Goal: Transaction & Acquisition: Book appointment/travel/reservation

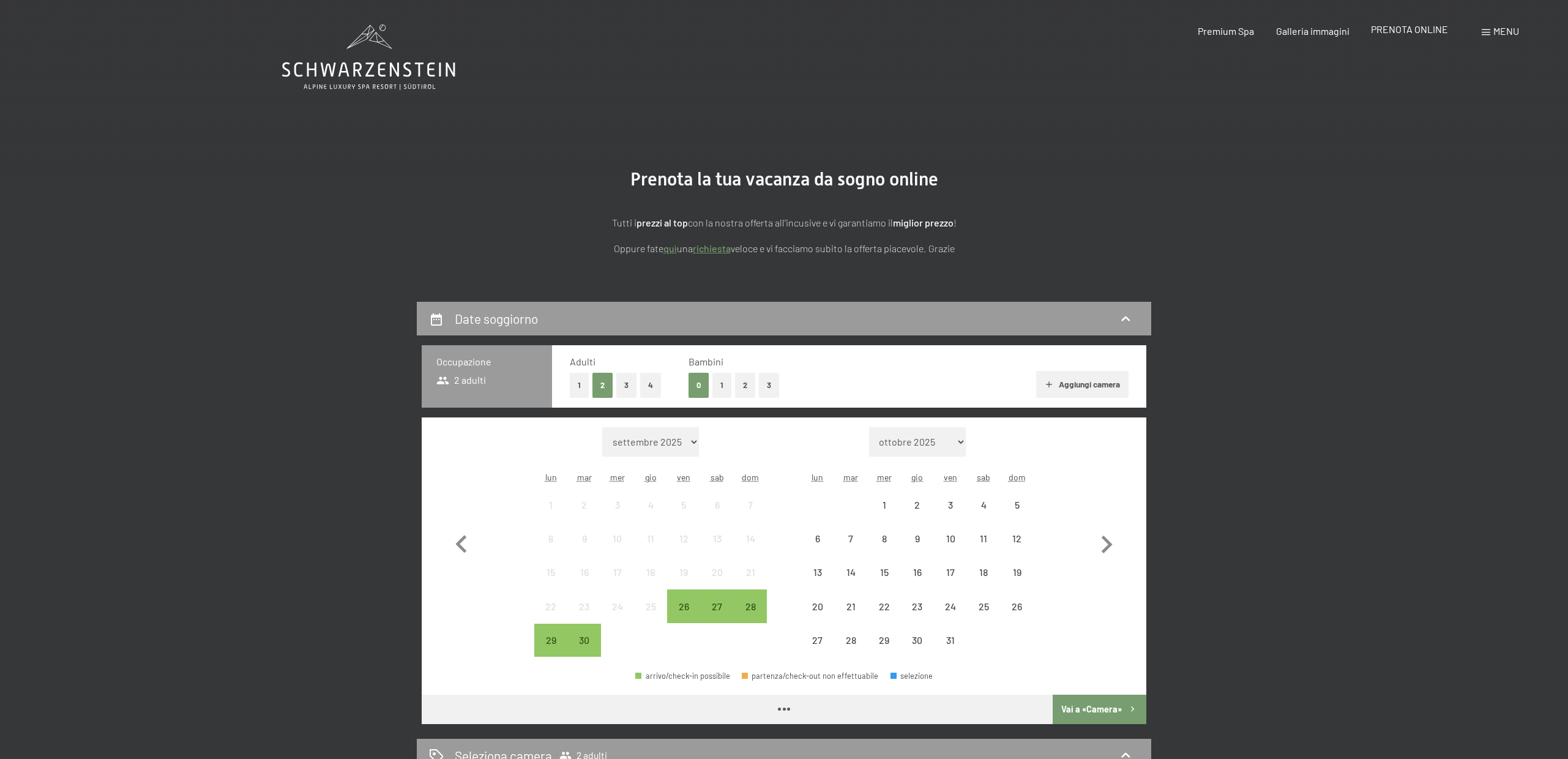
click at [1399, 34] on span "PRENOTA ONLINE" at bounding box center [1409, 29] width 77 height 12
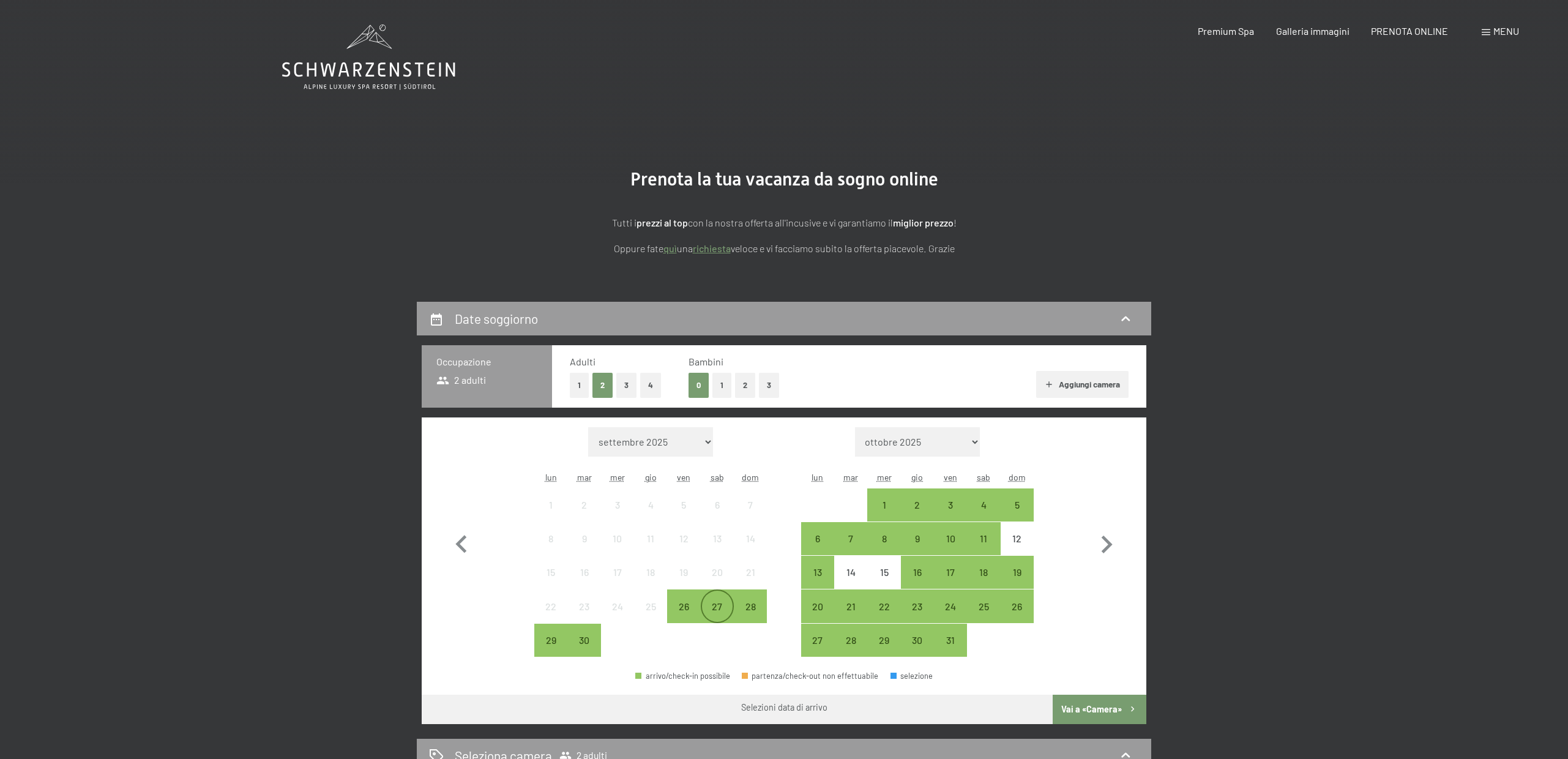
click at [719, 614] on div "27" at bounding box center [718, 617] width 30 height 30
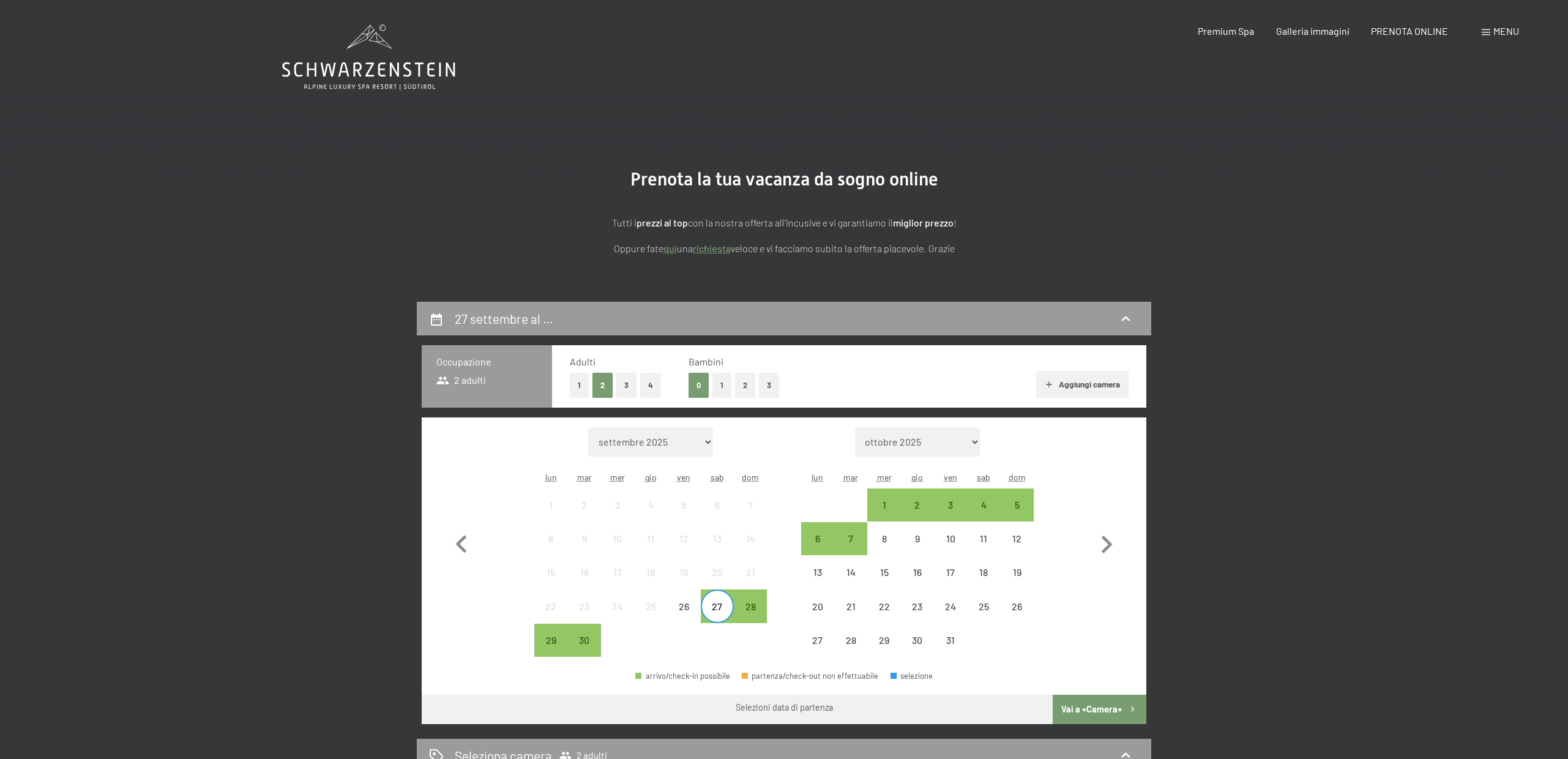
click at [577, 386] on button "1" at bounding box center [579, 385] width 19 height 25
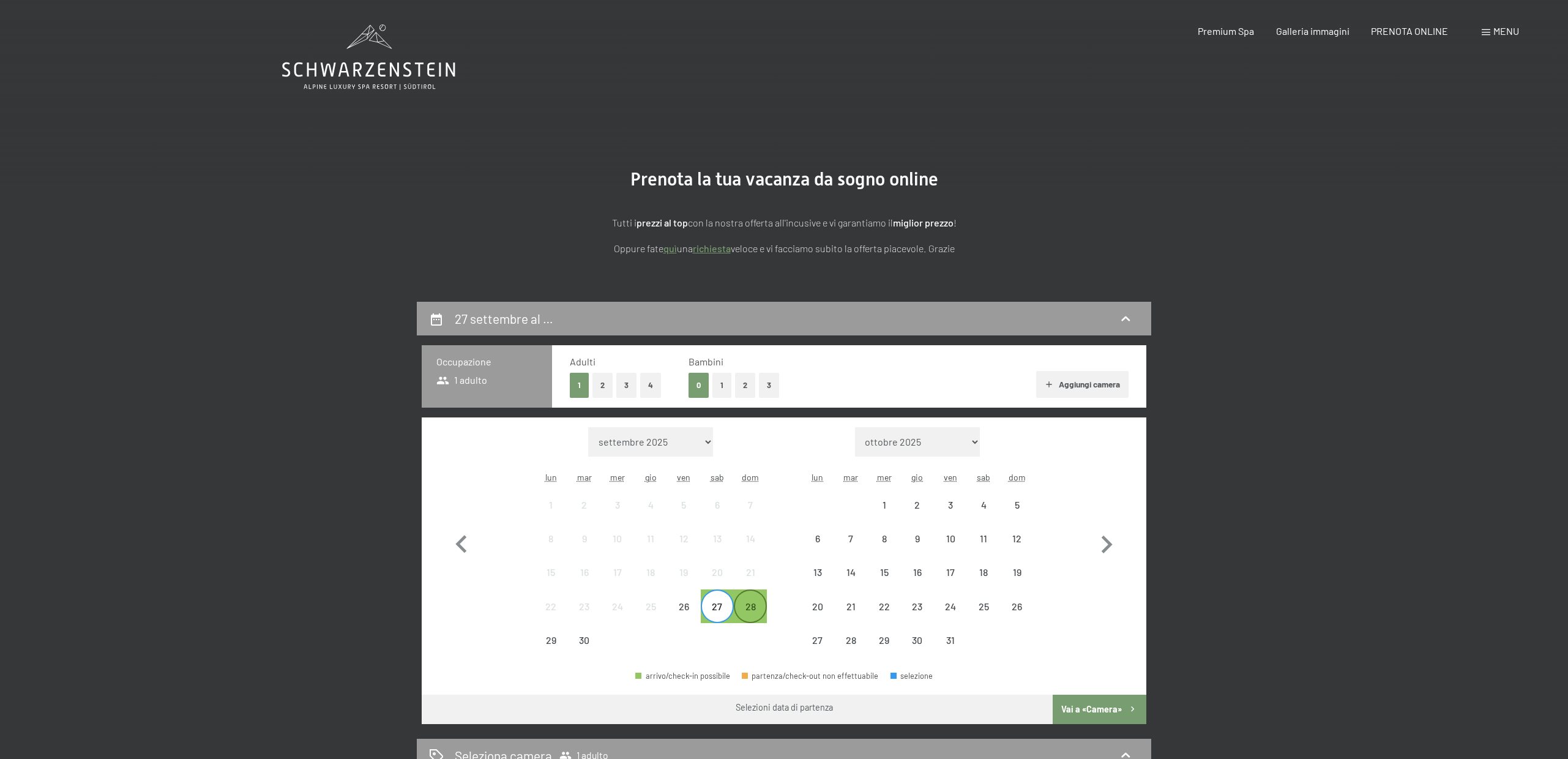
click at [754, 613] on div "28" at bounding box center [751, 617] width 30 height 30
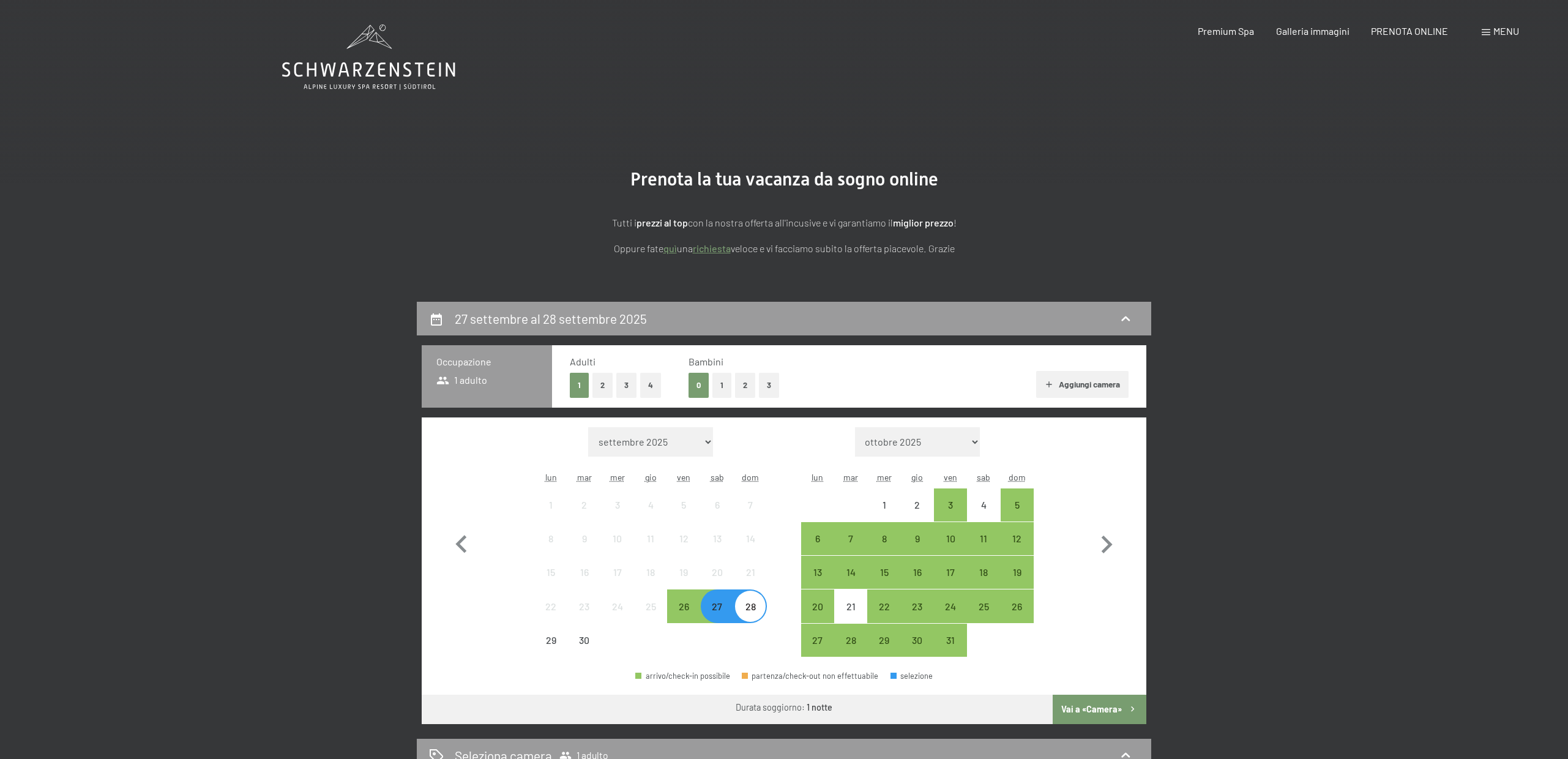
click at [1110, 710] on button "Vai a «Camera»" at bounding box center [1100, 709] width 94 height 29
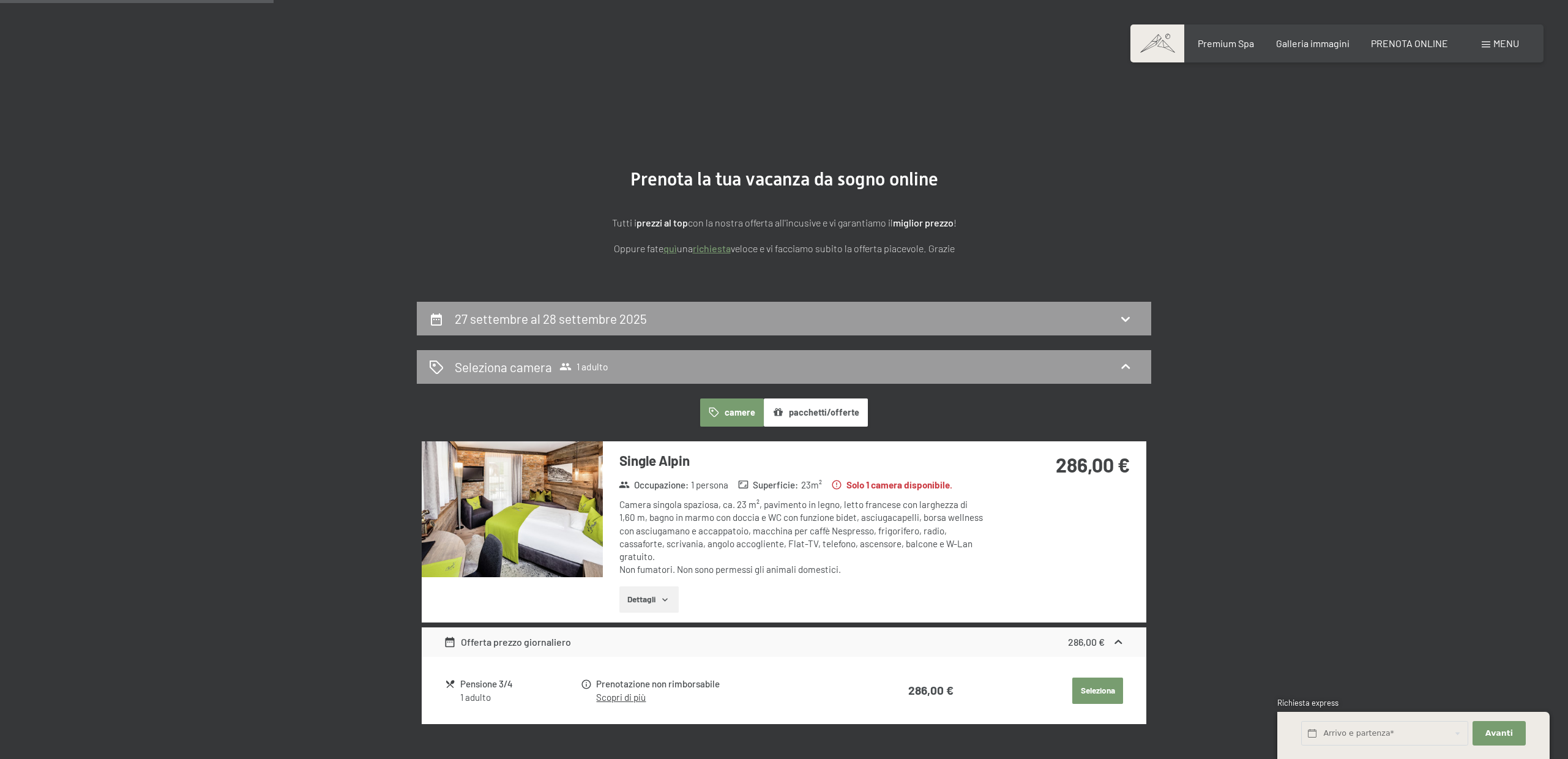
scroll to position [301, 0]
